Goal: Check status: Check status

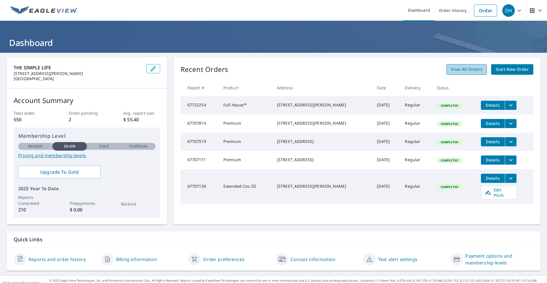
click at [464, 70] on span "View All Orders" at bounding box center [466, 69] width 31 height 7
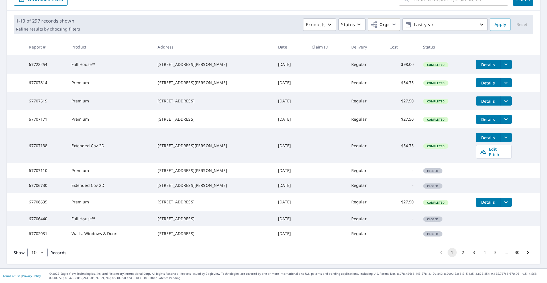
scroll to position [76, 0]
